Goal: Task Accomplishment & Management: Complete application form

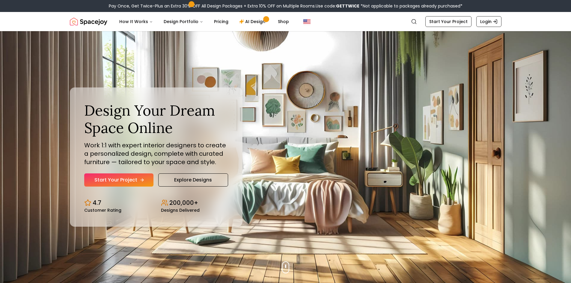
click at [132, 182] on link "Start Your Project" at bounding box center [118, 179] width 69 height 13
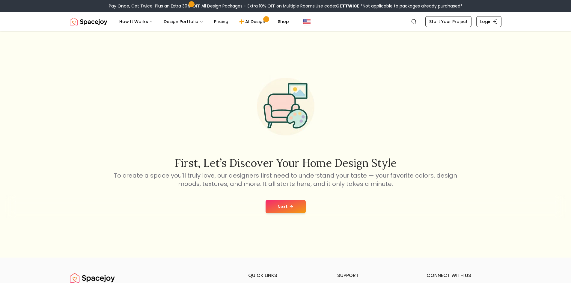
click at [289, 207] on icon at bounding box center [291, 206] width 5 height 5
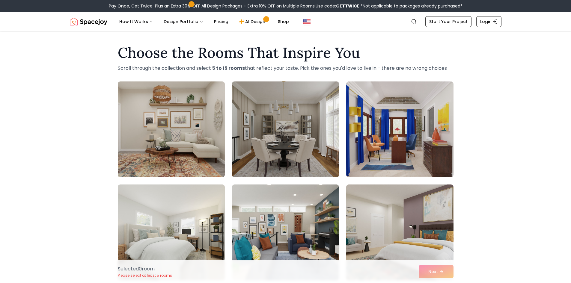
click at [292, 136] on img at bounding box center [285, 129] width 112 height 101
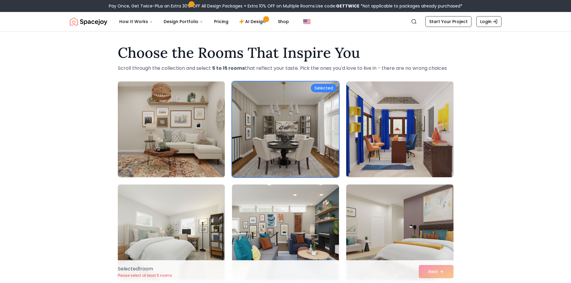
click at [197, 137] on img at bounding box center [171, 129] width 112 height 101
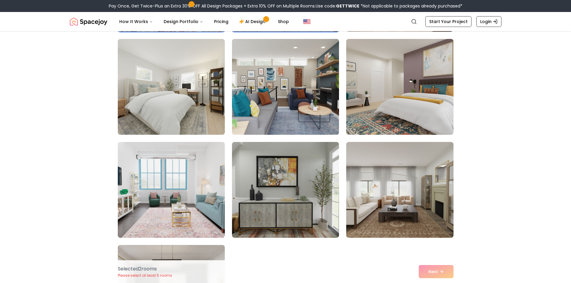
scroll to position [240, 0]
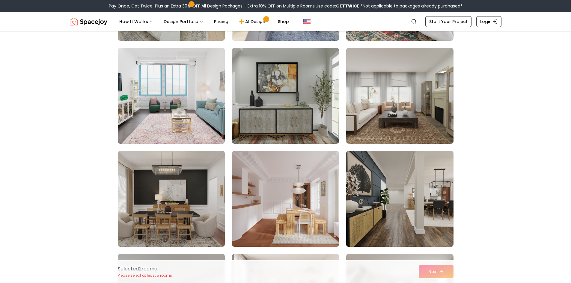
click at [388, 194] on img at bounding box center [399, 199] width 112 height 101
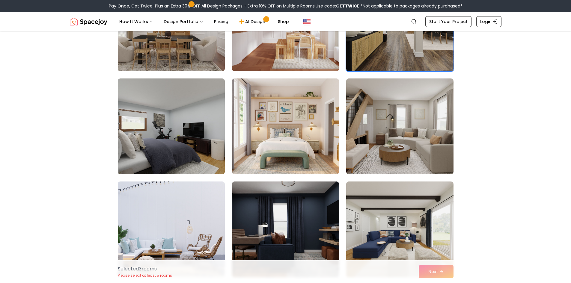
scroll to position [419, 0]
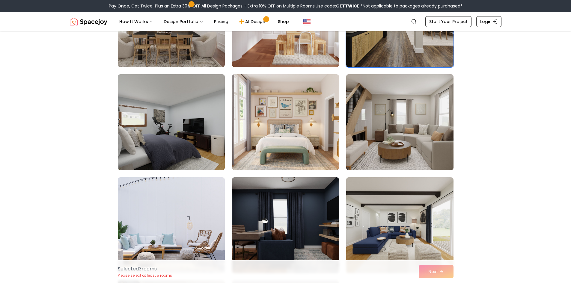
click at [373, 139] on img at bounding box center [399, 122] width 112 height 101
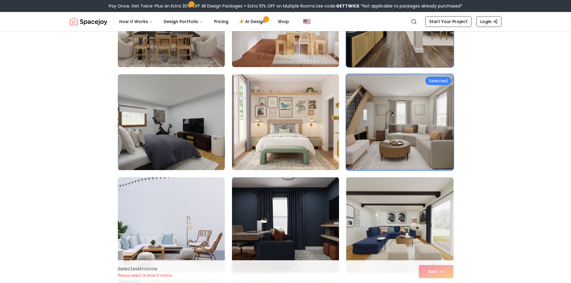
click at [265, 200] on img at bounding box center [285, 225] width 112 height 101
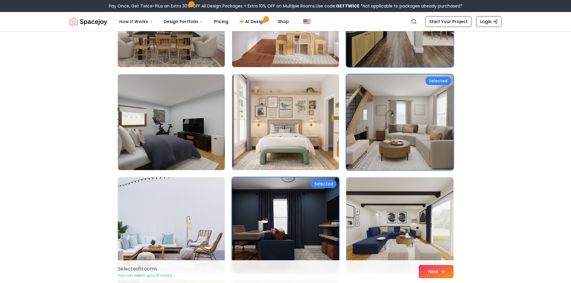
click at [438, 270] on button "Next" at bounding box center [435, 271] width 35 height 13
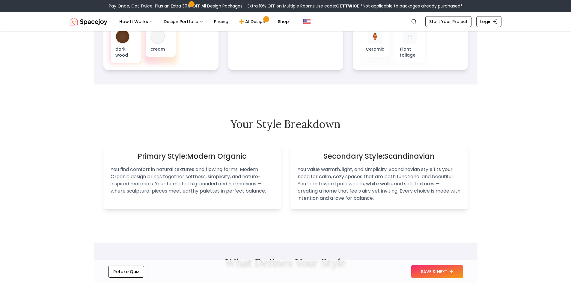
scroll to position [299, 0]
